Goal: Task Accomplishment & Management: Manage account settings

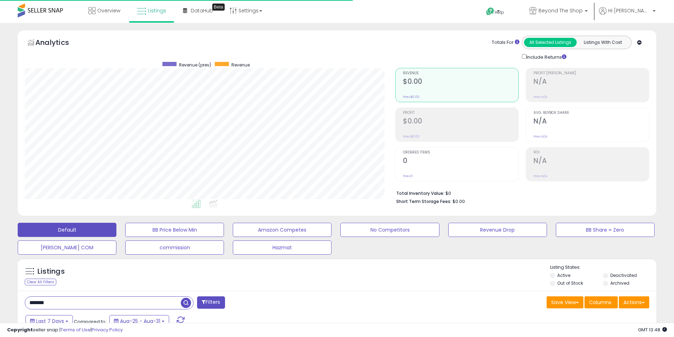
select select "**"
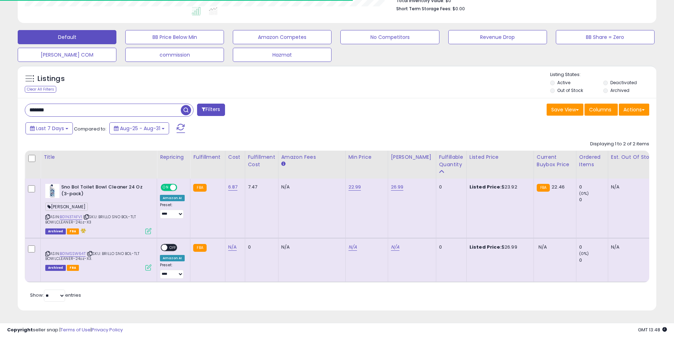
scroll to position [145, 370]
click at [613, 87] on label "Archived" at bounding box center [619, 90] width 19 height 6
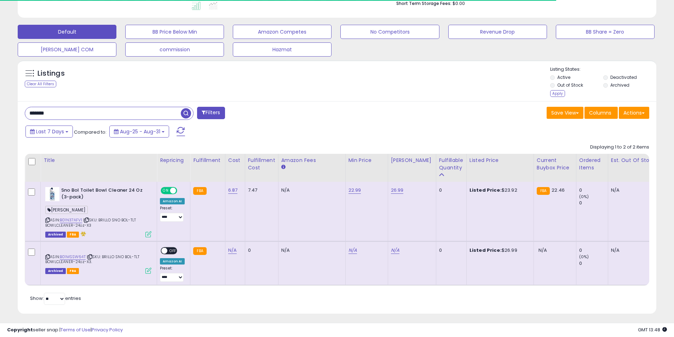
click at [614, 78] on label "Deactivated" at bounding box center [623, 77] width 27 height 6
click at [556, 93] on div "Apply" at bounding box center [557, 93] width 15 height 7
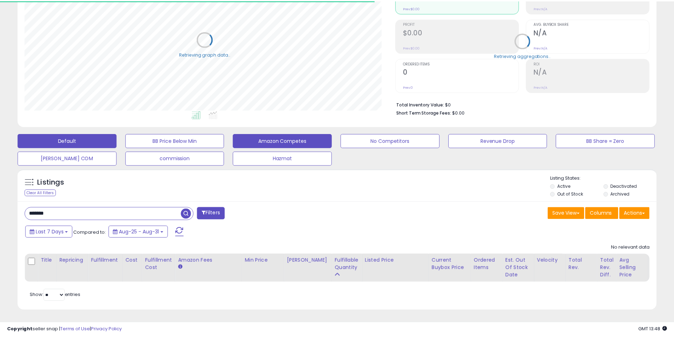
scroll to position [353476, 353251]
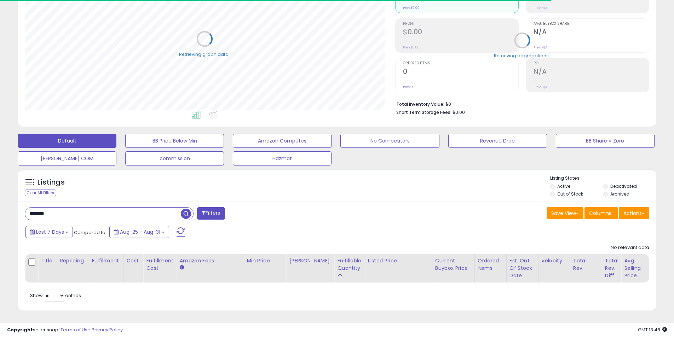
click at [62, 211] on input "*******" at bounding box center [103, 214] width 156 height 12
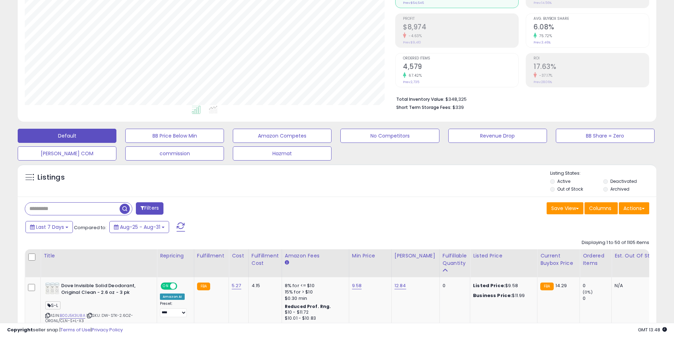
scroll to position [106, 0]
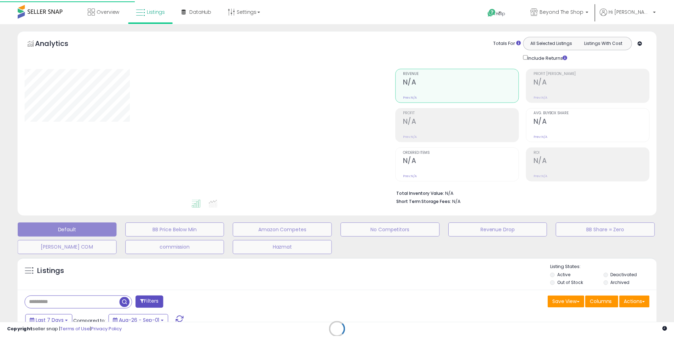
scroll to position [102, 0]
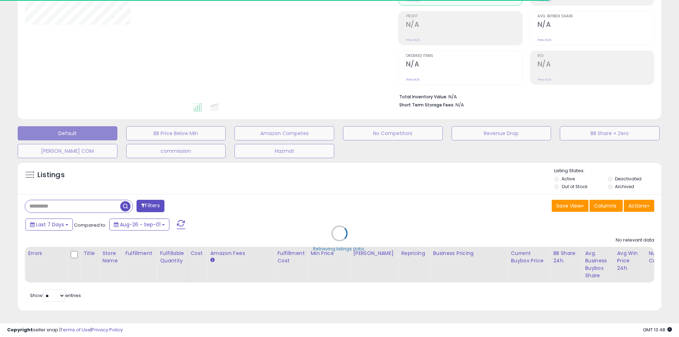
select select "**"
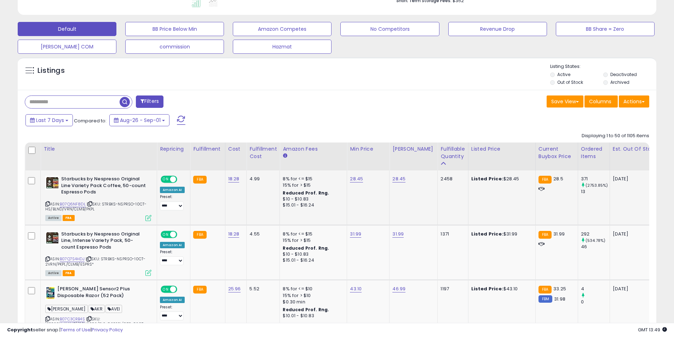
scroll to position [208, 0]
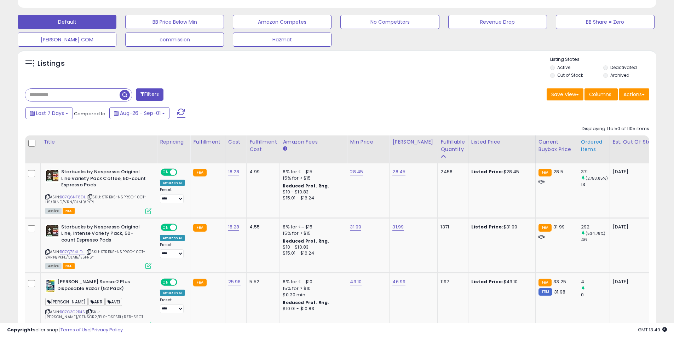
click at [581, 147] on div "Ordered Items" at bounding box center [594, 145] width 26 height 15
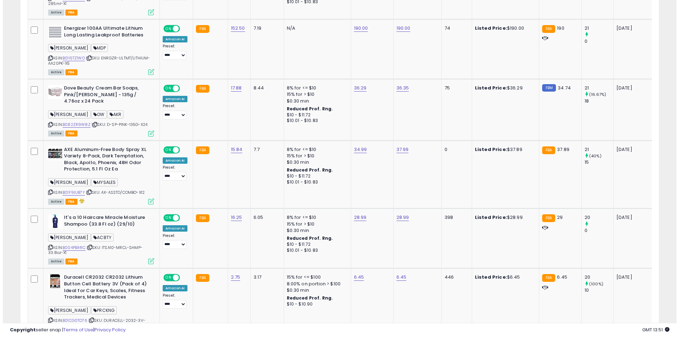
scroll to position [0, 0]
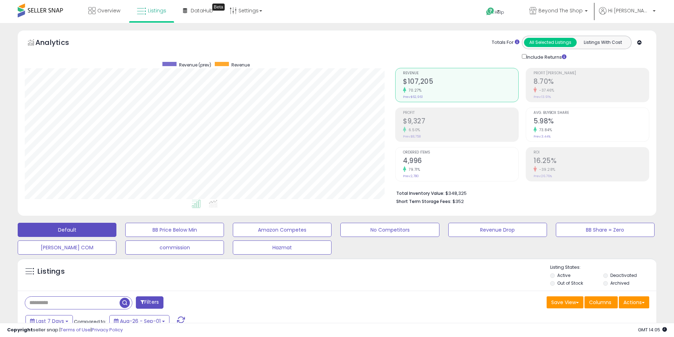
click at [438, 126] on h2 "$9,327" at bounding box center [460, 122] width 115 height 10
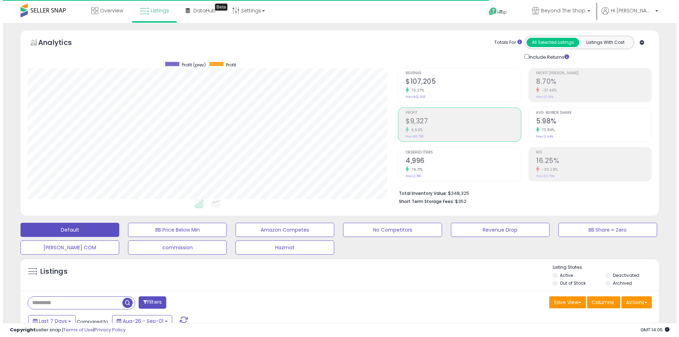
scroll to position [145, 370]
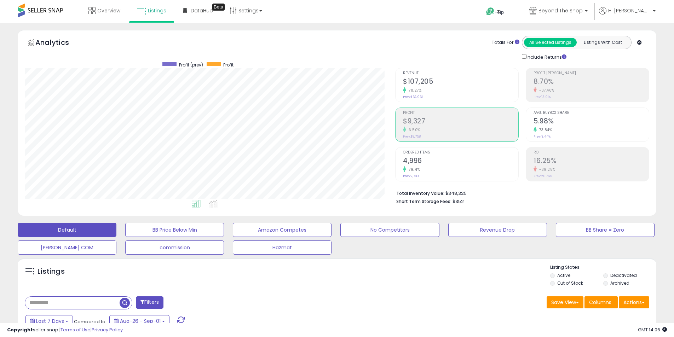
click at [546, 87] on div "-37.46%" at bounding box center [590, 90] width 115 height 7
click at [419, 95] on small "Prev: $62,961" at bounding box center [413, 97] width 20 height 4
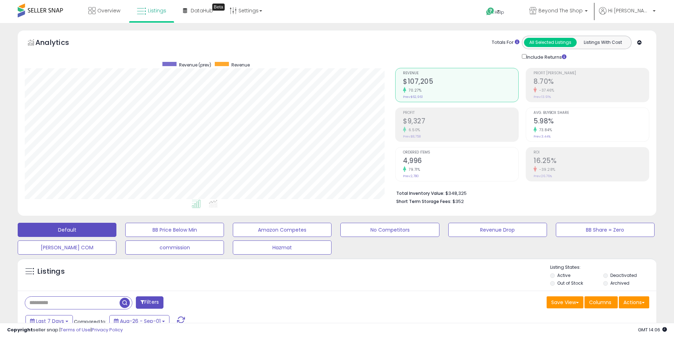
click at [439, 117] on h2 "$9,327" at bounding box center [460, 122] width 115 height 10
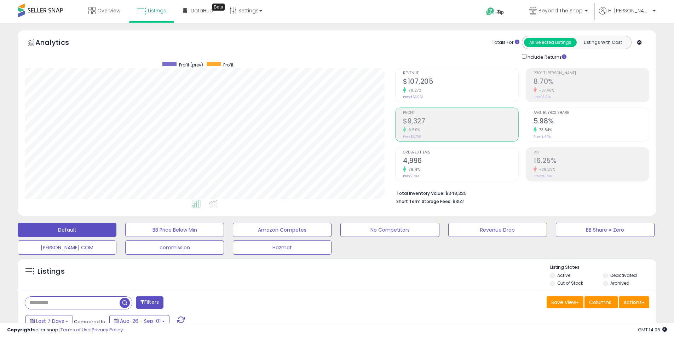
click at [412, 90] on small "70.27%" at bounding box center [413, 90] width 15 height 5
